Goal: Task Accomplishment & Management: Manage account settings

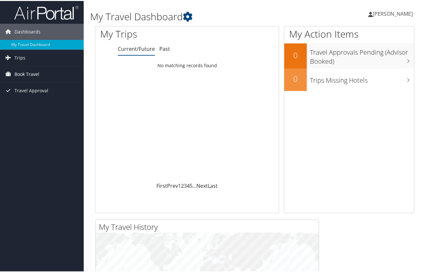
click at [39, 73] on span "Book Travel" at bounding box center [26, 73] width 25 height 16
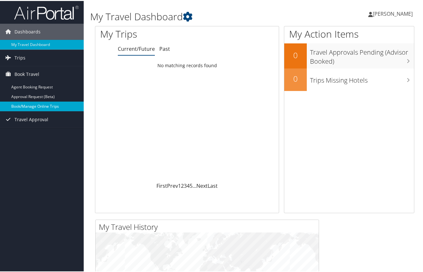
click at [36, 107] on link "Book/Manage Online Trips" at bounding box center [42, 106] width 84 height 10
click at [52, 103] on link "Book/Manage Online Trips" at bounding box center [42, 106] width 84 height 10
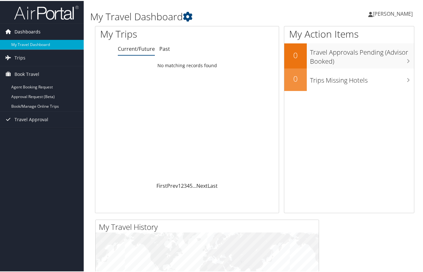
click at [24, 32] on span "Dashboards" at bounding box center [27, 31] width 26 height 16
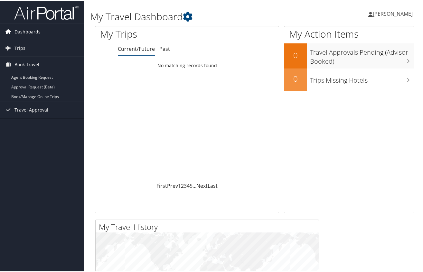
click at [23, 34] on span "Dashboards" at bounding box center [27, 31] width 26 height 16
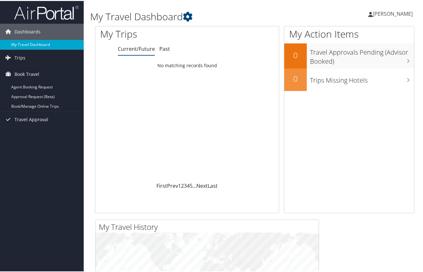
click at [24, 41] on link "My Travel Dashboard" at bounding box center [42, 44] width 84 height 10
click at [402, 15] on span "Clinton Creech" at bounding box center [393, 12] width 40 height 7
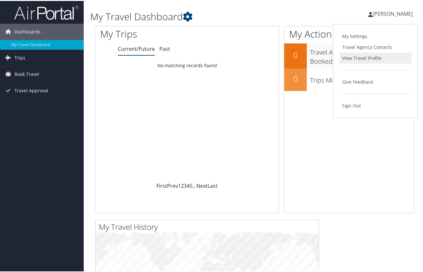
click at [370, 60] on link "View Travel Profile" at bounding box center [376, 57] width 72 height 11
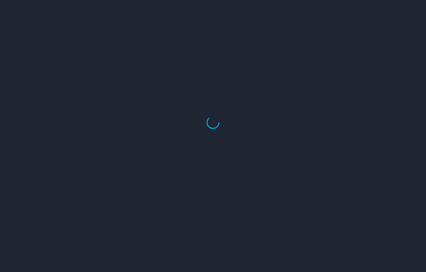
select select "US"
